Goal: Task Accomplishment & Management: Complete application form

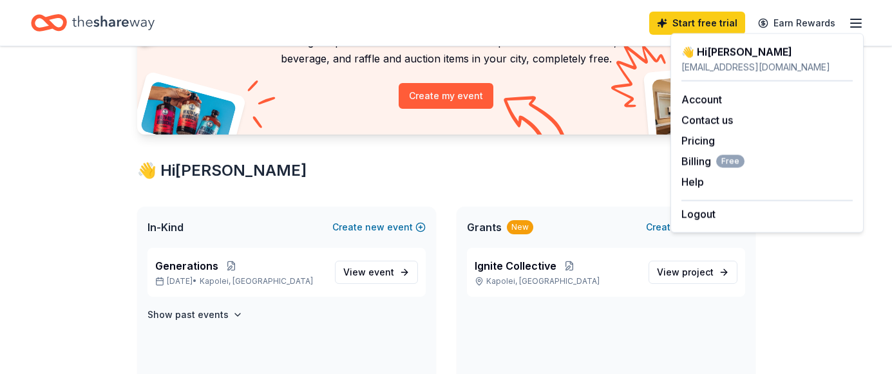
scroll to position [117, 0]
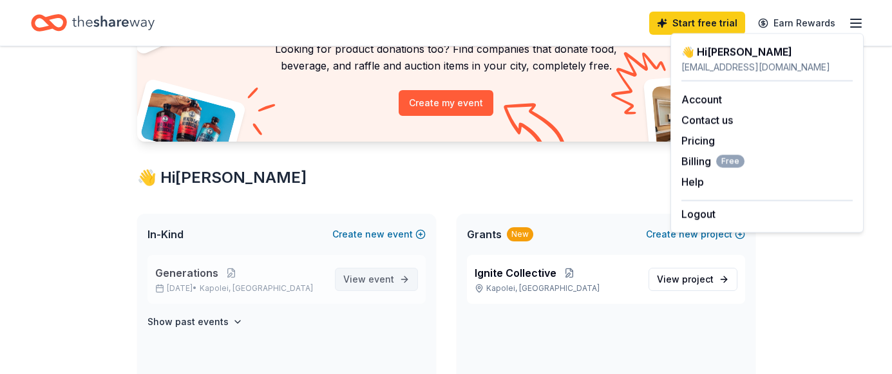
click at [368, 281] on span "View event" at bounding box center [368, 279] width 51 height 15
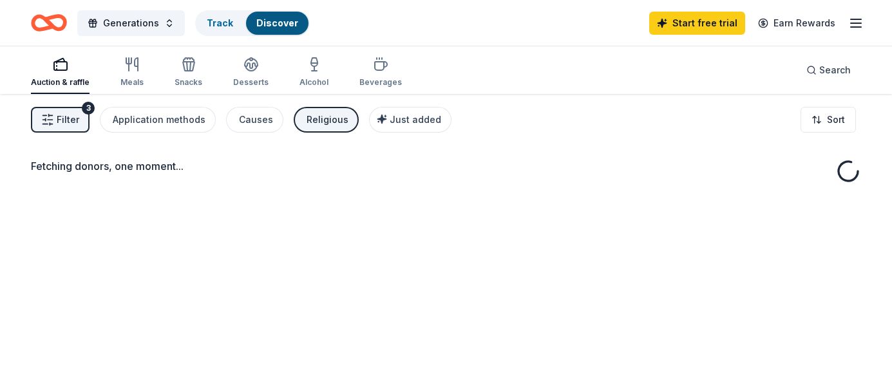
click at [368, 281] on div "Fetching donors, one moment..." at bounding box center [446, 281] width 892 height 374
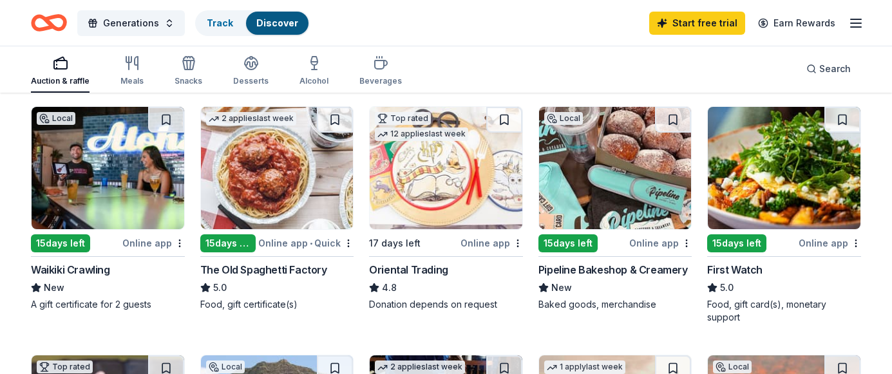
scroll to position [129, 0]
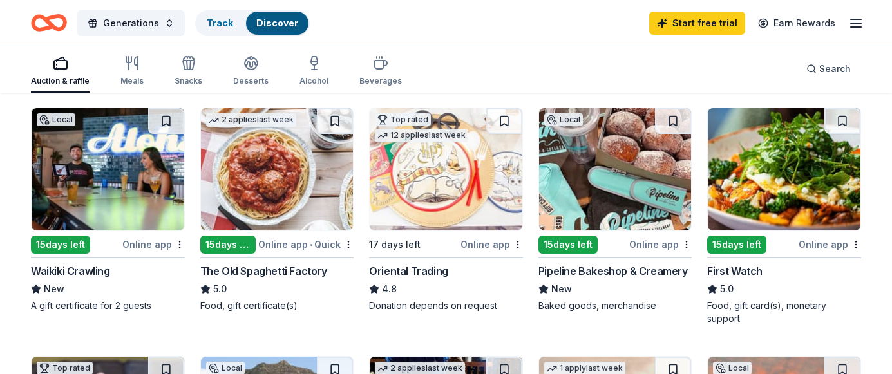
click at [599, 186] on img at bounding box center [615, 169] width 153 height 122
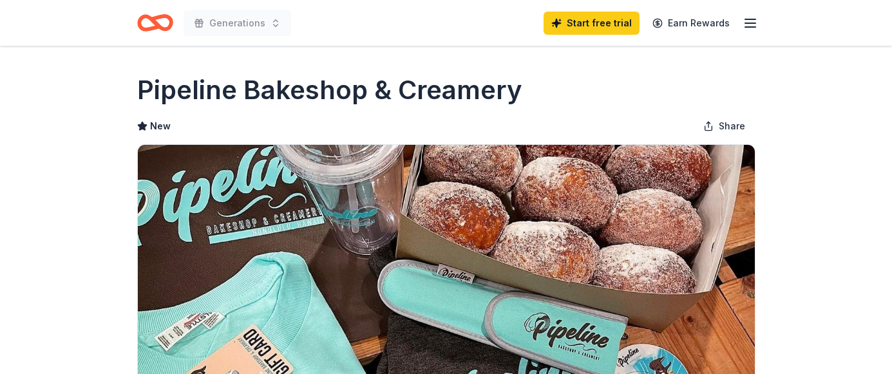
scroll to position [321, 0]
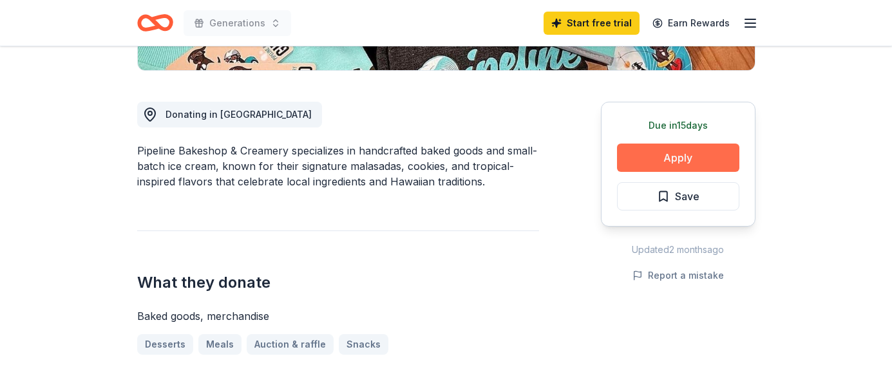
click at [663, 146] on button "Apply" at bounding box center [678, 158] width 122 height 28
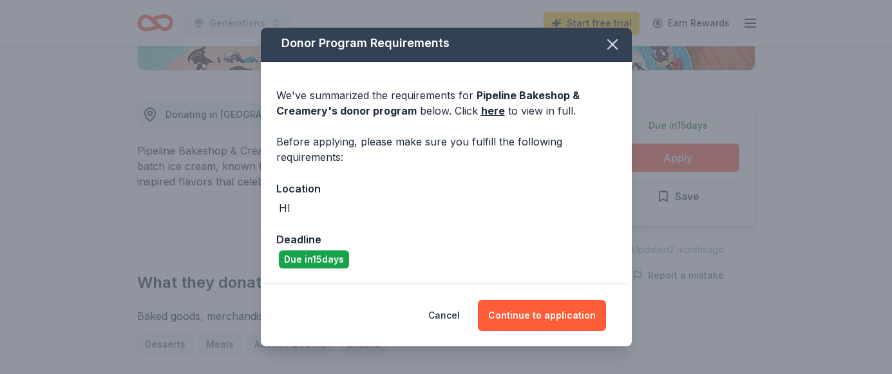
scroll to position [0, 0]
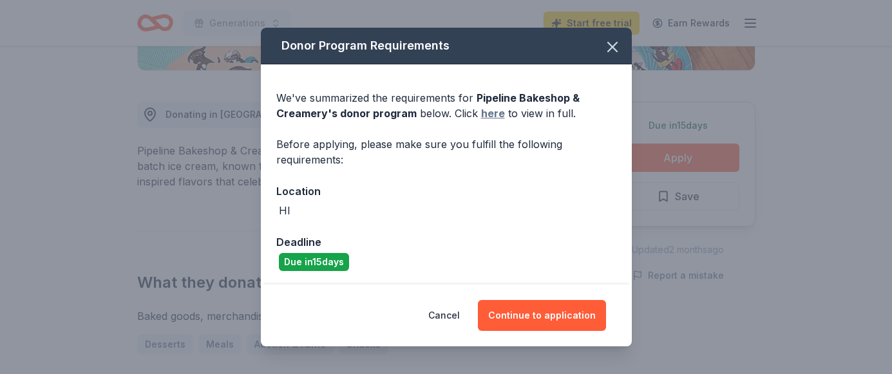
click at [487, 113] on link "here" at bounding box center [493, 113] width 24 height 15
